Goal: Information Seeking & Learning: Learn about a topic

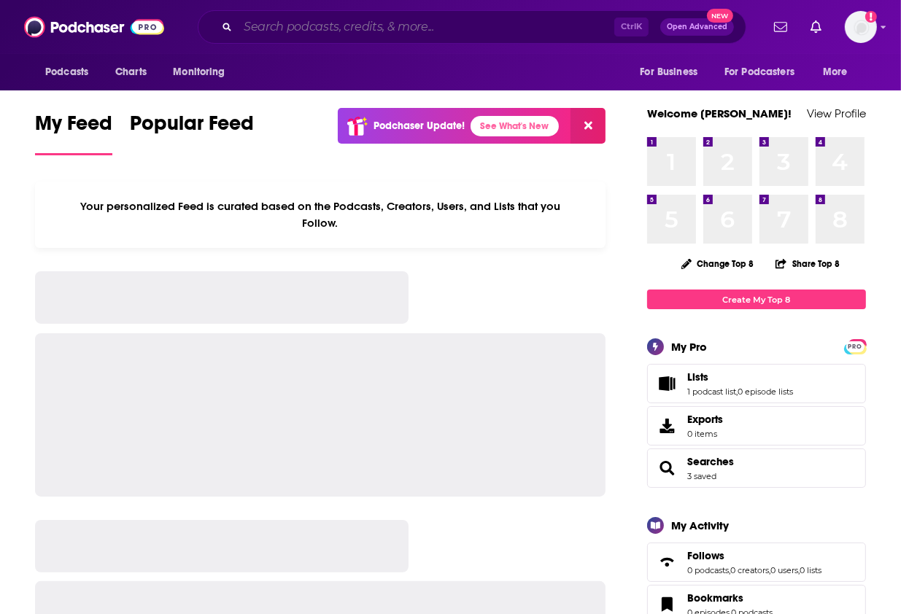
click at [335, 25] on input "Search podcasts, credits, & more..." at bounding box center [426, 26] width 376 height 23
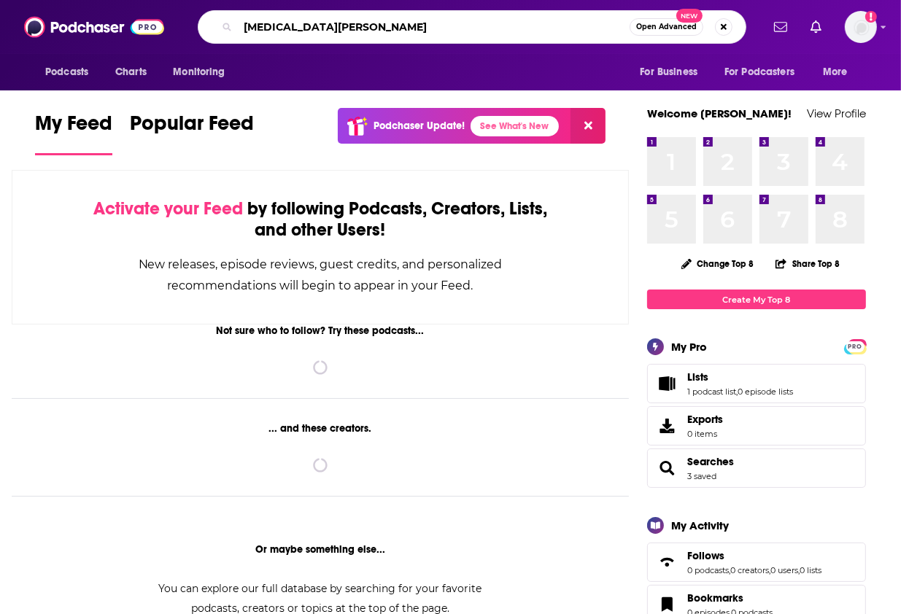
type input "[MEDICAL_DATA][PERSON_NAME]"
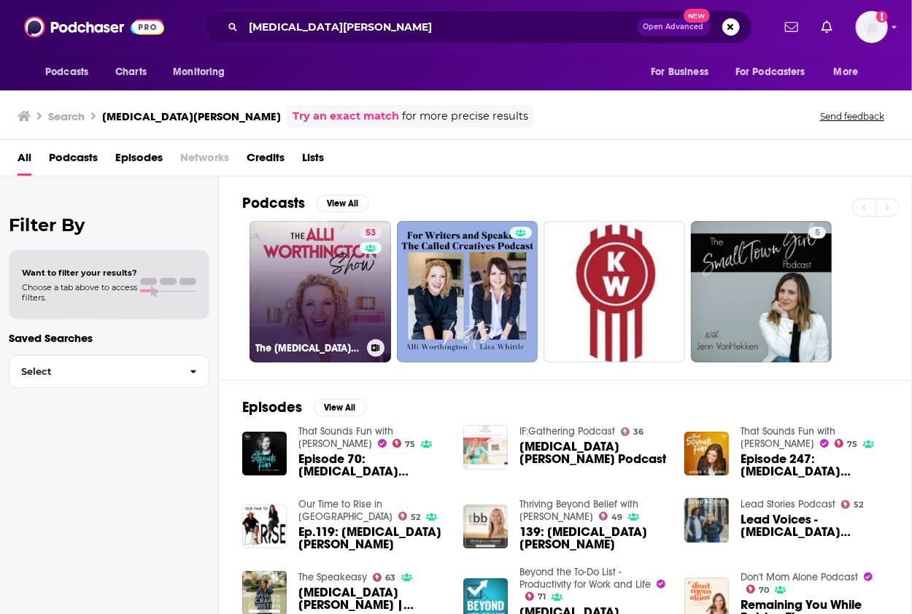
click at [332, 302] on link "53 The [MEDICAL_DATA][PERSON_NAME] Show" at bounding box center [319, 291] width 141 height 141
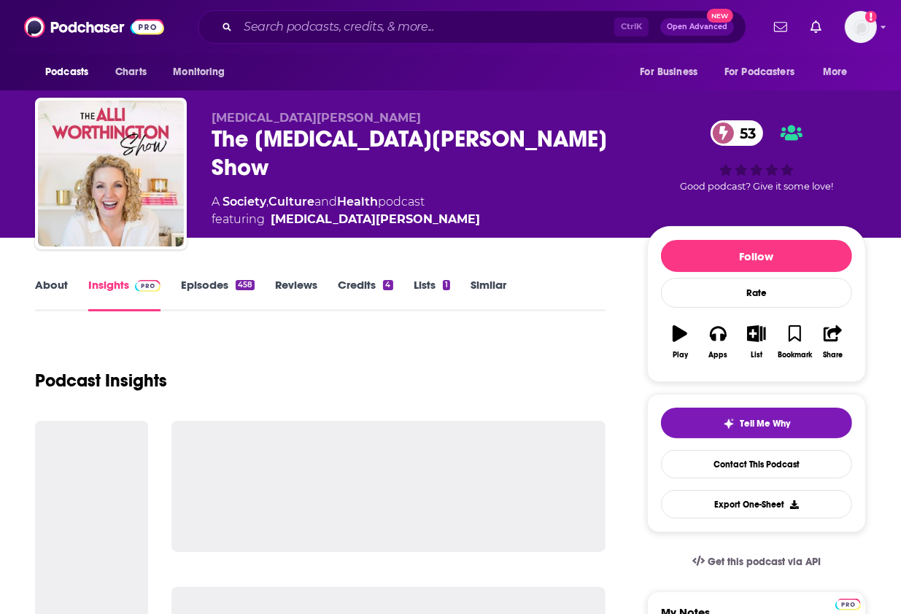
click at [58, 284] on link "About" at bounding box center [51, 295] width 33 height 34
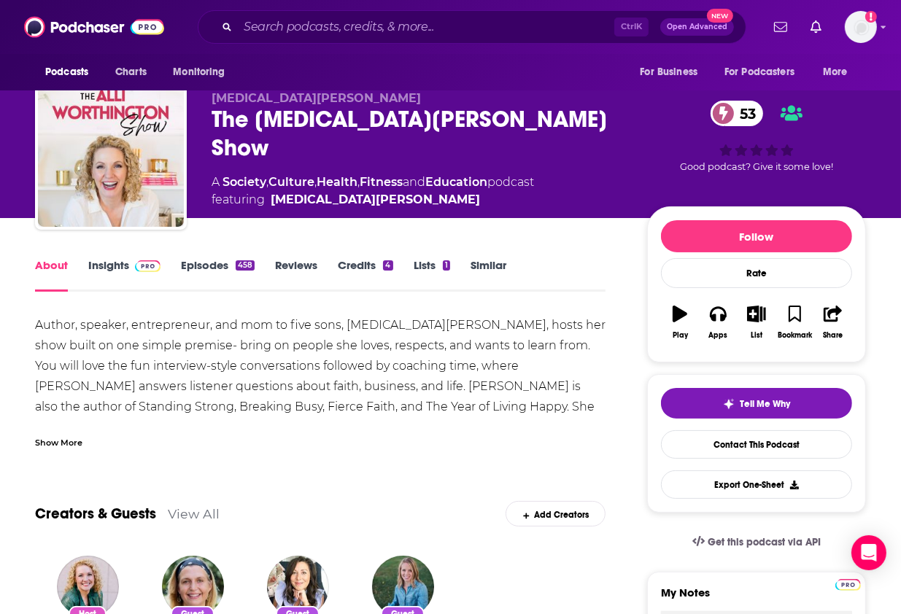
scroll to position [20, 0]
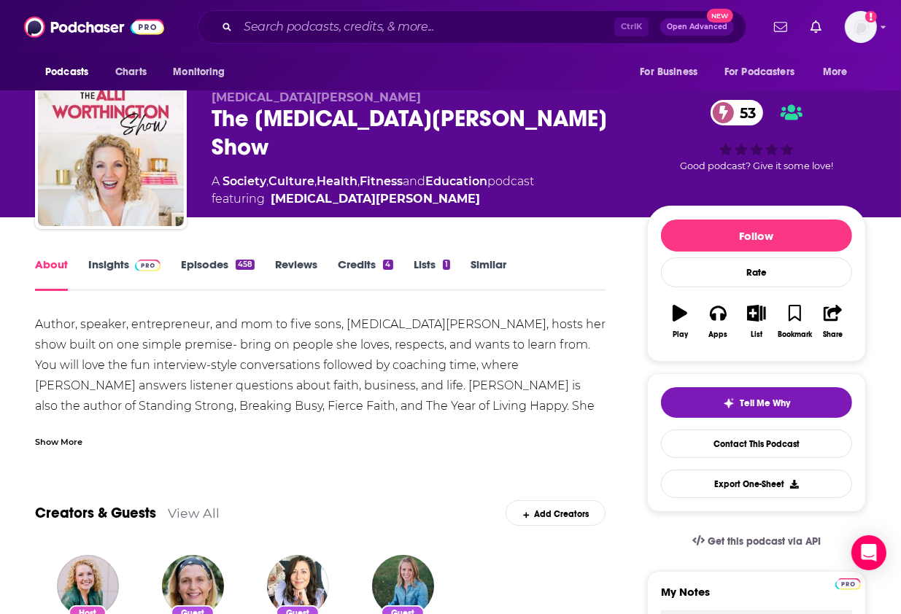
click at [222, 265] on link "Episodes 458" at bounding box center [218, 274] width 74 height 34
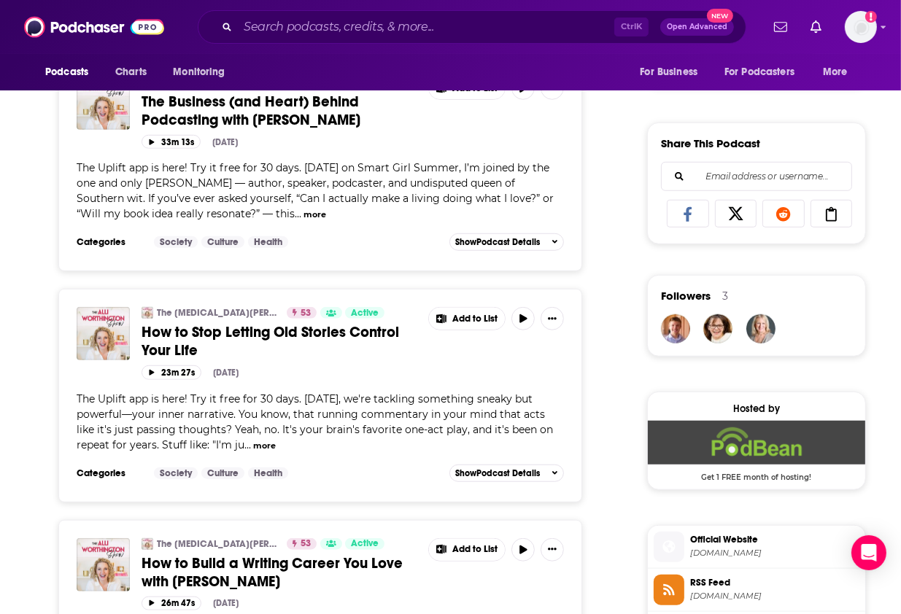
scroll to position [726, 0]
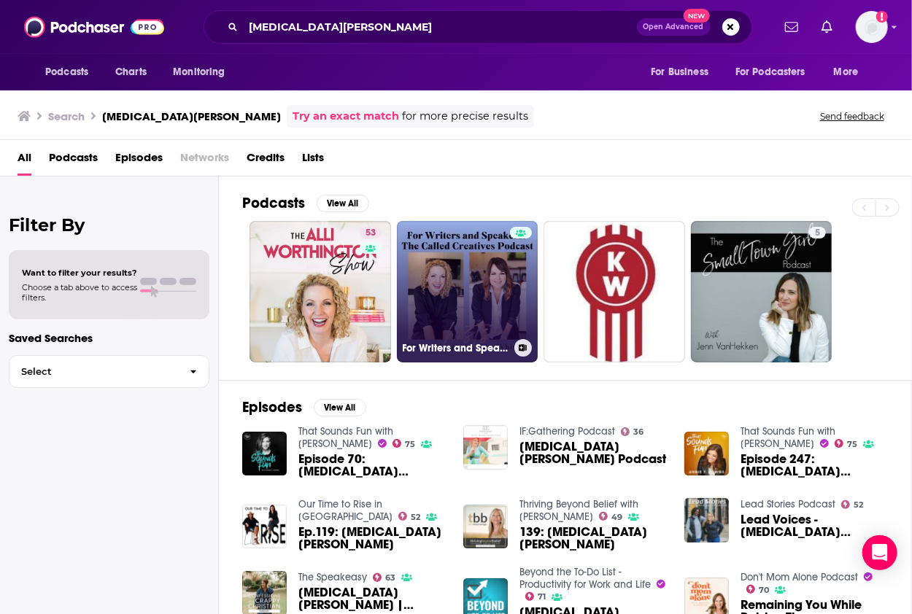
click at [451, 284] on link "For Writers and Speakers- The Called Creatives Podcast" at bounding box center [467, 291] width 141 height 141
